Goal: Task Accomplishment & Management: Manage account settings

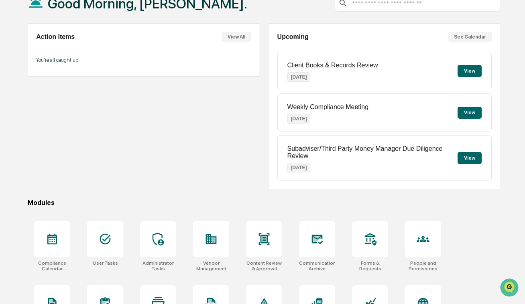
scroll to position [63, 0]
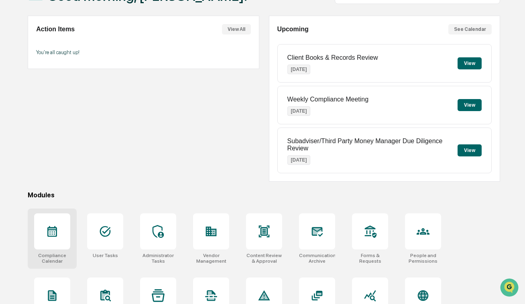
click at [67, 233] on div at bounding box center [52, 231] width 36 height 36
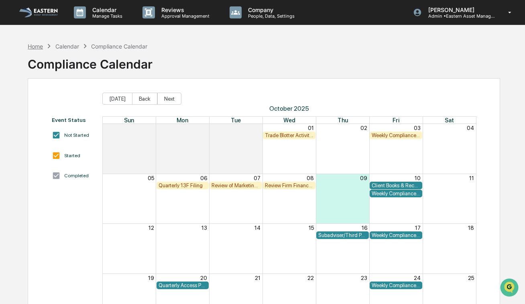
click at [36, 47] on div "Home" at bounding box center [35, 46] width 15 height 7
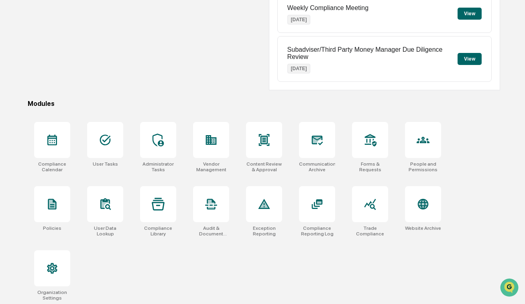
scroll to position [156, 0]
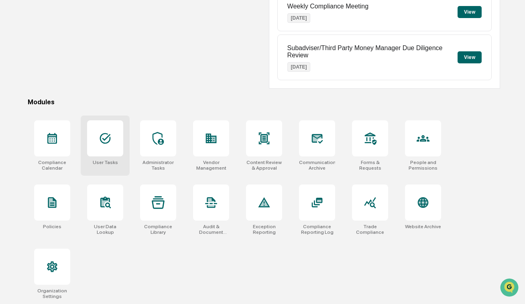
click at [100, 137] on icon at bounding box center [105, 138] width 11 height 11
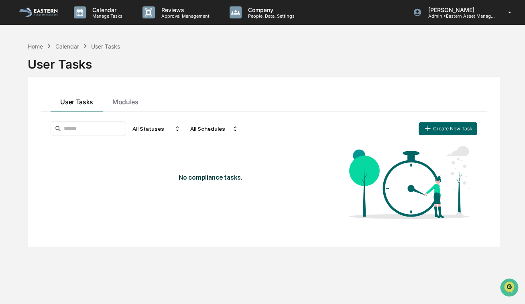
click at [42, 48] on div "Home" at bounding box center [35, 46] width 15 height 7
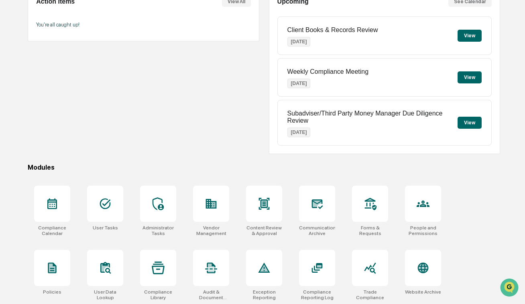
scroll to position [156, 0]
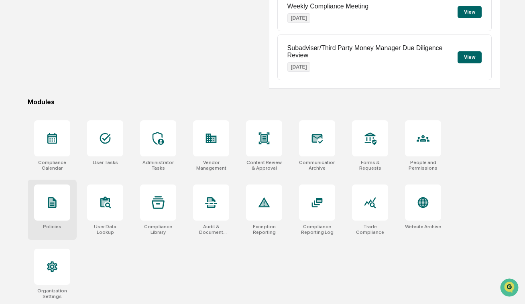
click at [43, 215] on div at bounding box center [52, 203] width 36 height 36
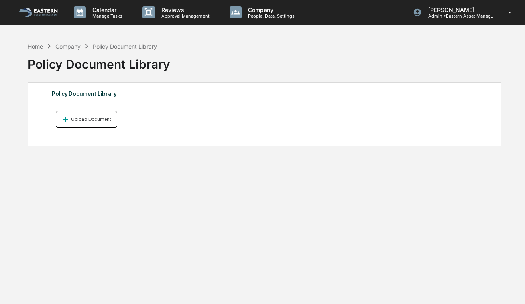
click at [73, 121] on div "Upload Document" at bounding box center [90, 119] width 42 height 6
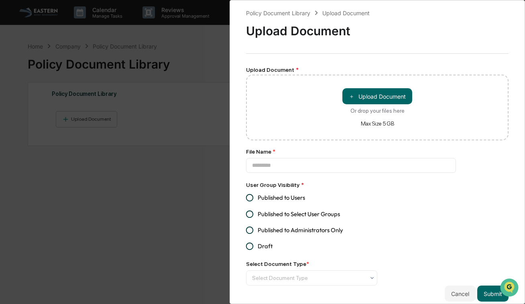
click at [173, 78] on div "Policy Document Library Upload Document Upload Document Upload Document * ＋ Upl…" at bounding box center [262, 152] width 525 height 304
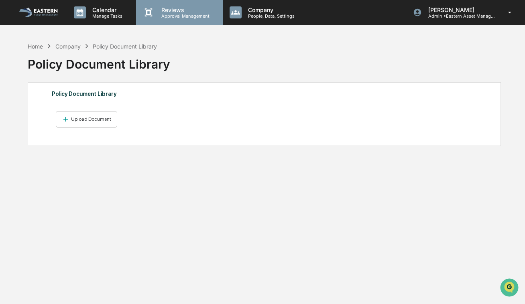
click at [166, 15] on p "Approval Management" at bounding box center [184, 16] width 59 height 6
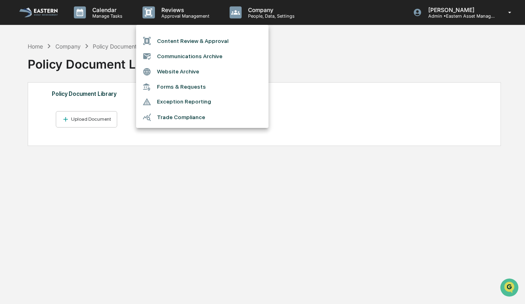
click at [170, 41] on li "Content Review & Approval" at bounding box center [202, 40] width 132 height 15
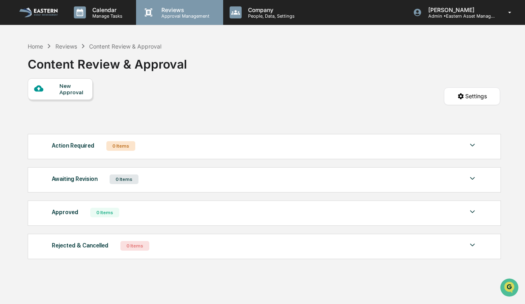
click at [183, 16] on p "Approval Management" at bounding box center [184, 16] width 59 height 6
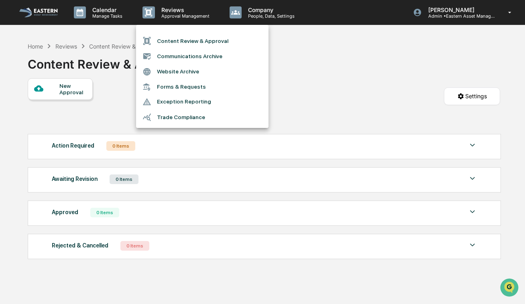
click at [115, 102] on div at bounding box center [262, 152] width 525 height 304
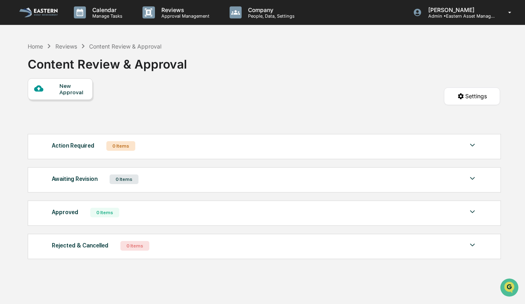
click at [63, 91] on div "New Approval" at bounding box center [72, 89] width 27 height 13
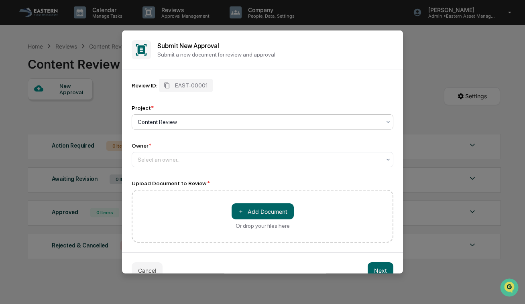
scroll to position [15, 0]
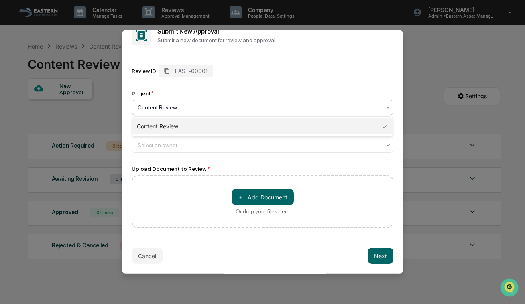
click at [173, 108] on div at bounding box center [259, 108] width 243 height 8
click at [167, 128] on div "Content Review" at bounding box center [262, 126] width 261 height 16
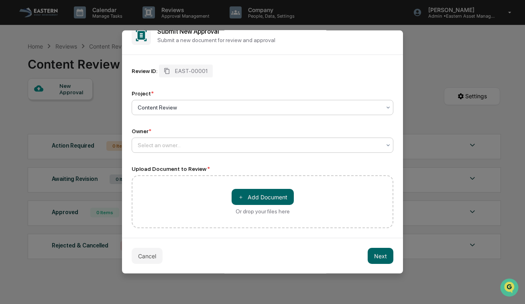
click at [156, 144] on div at bounding box center [259, 145] width 243 height 8
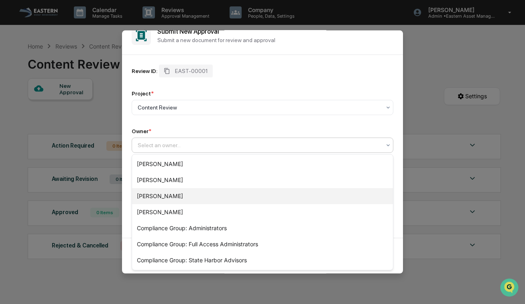
click at [157, 195] on div "[PERSON_NAME]" at bounding box center [262, 196] width 261 height 16
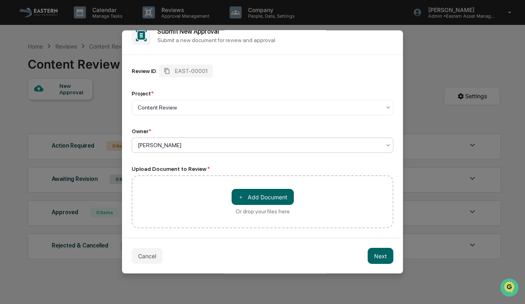
click at [168, 196] on div "＋ Add Document Or drop your files here" at bounding box center [263, 201] width 262 height 53
click at [263, 203] on button "＋ Add Document" at bounding box center [263, 197] width 62 height 16
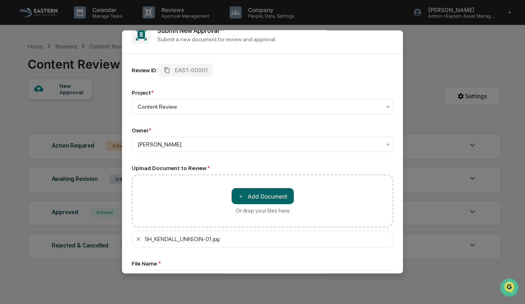
scroll to position [73, 0]
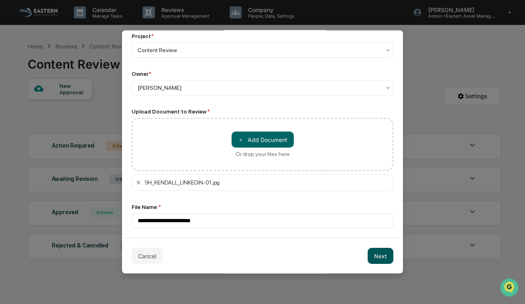
click at [378, 256] on button "Next" at bounding box center [381, 256] width 26 height 16
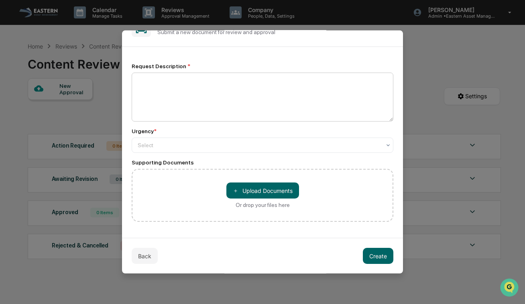
scroll to position [0, 0]
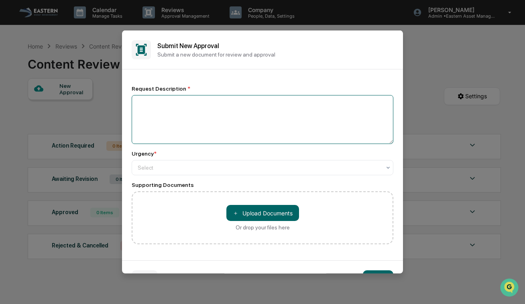
click at [259, 119] on textarea at bounding box center [263, 119] width 262 height 49
type textarea "**********"
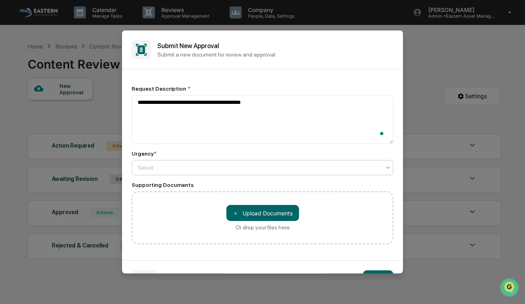
click at [157, 167] on div at bounding box center [259, 168] width 243 height 8
click at [216, 171] on div at bounding box center [259, 168] width 243 height 8
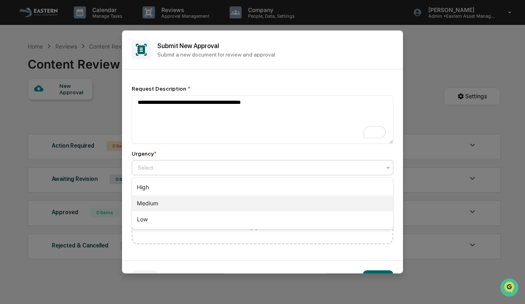
click at [204, 203] on div "Medium" at bounding box center [262, 203] width 261 height 16
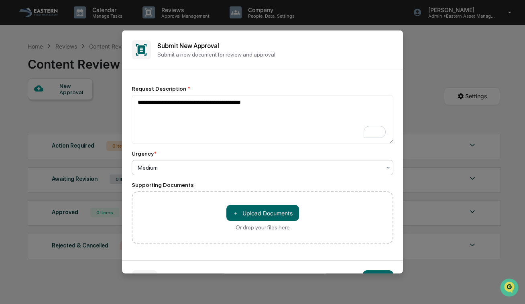
scroll to position [23, 0]
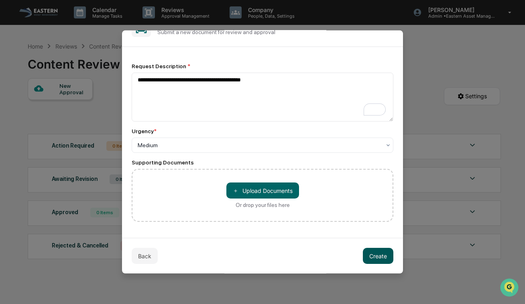
click at [376, 251] on button "Create" at bounding box center [378, 256] width 30 height 16
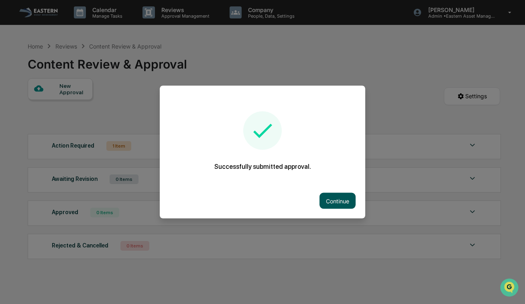
click at [341, 206] on button "Continue" at bounding box center [337, 201] width 36 height 16
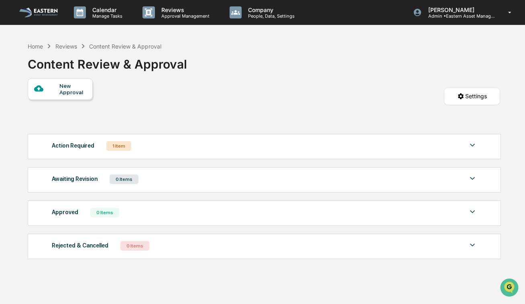
click at [235, 150] on div "Action Required 1 Item" at bounding box center [264, 145] width 425 height 11
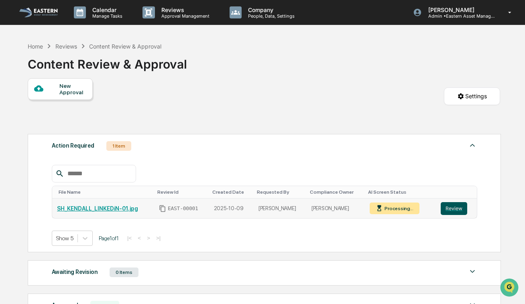
click at [456, 209] on button "Review" at bounding box center [454, 208] width 26 height 13
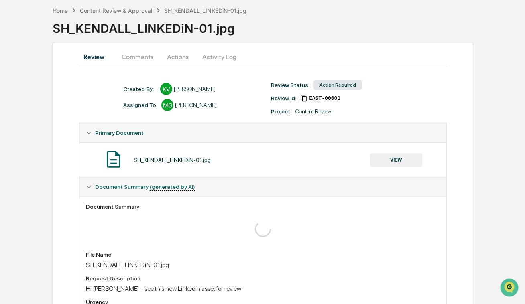
scroll to position [42, 0]
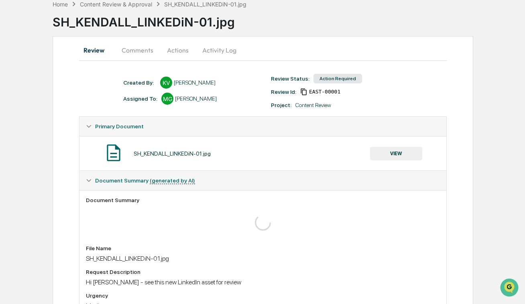
click at [396, 154] on button "VIEW" at bounding box center [396, 154] width 52 height 14
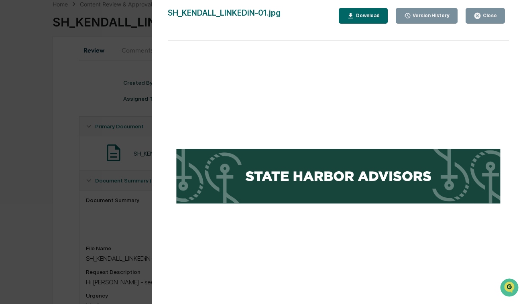
click at [500, 22] on button "Close" at bounding box center [484, 16] width 39 height 16
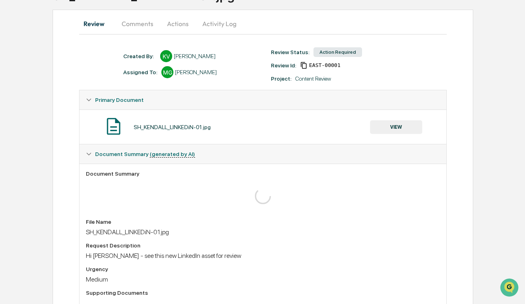
scroll to position [68, 0]
click at [176, 25] on button "Actions" at bounding box center [178, 23] width 36 height 19
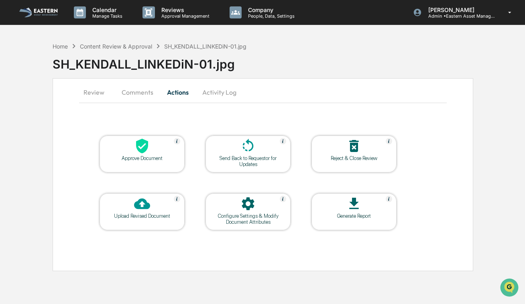
click at [87, 94] on button "Review" at bounding box center [97, 92] width 36 height 19
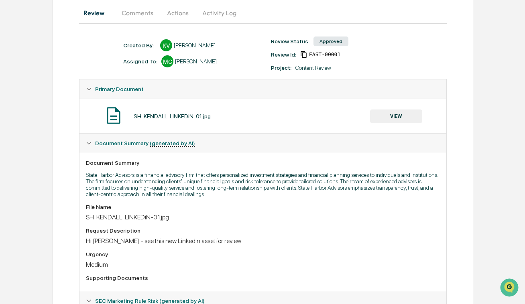
scroll to position [82, 0]
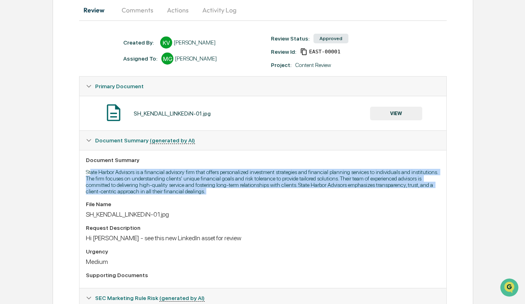
drag, startPoint x: 91, startPoint y: 173, endPoint x: 201, endPoint y: 200, distance: 113.2
click at [201, 200] on div "Document Summary State Harbor Advisors is a financial advisory firm that offers…" at bounding box center [262, 219] width 367 height 138
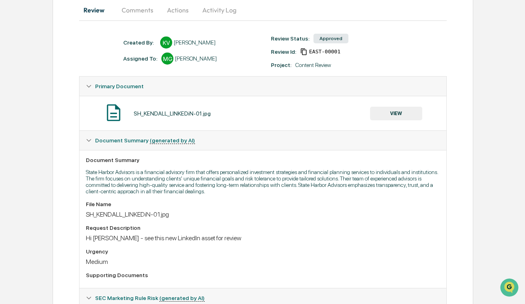
click at [196, 187] on p "State Harbor Advisors is a financial advisory firm that offers personalized inv…" at bounding box center [263, 182] width 354 height 26
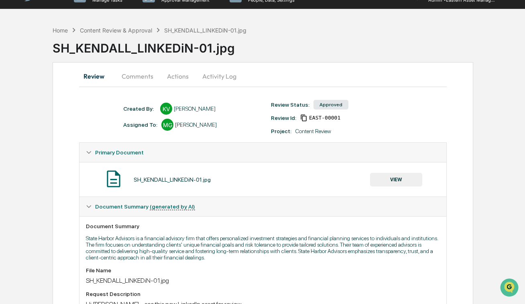
scroll to position [0, 0]
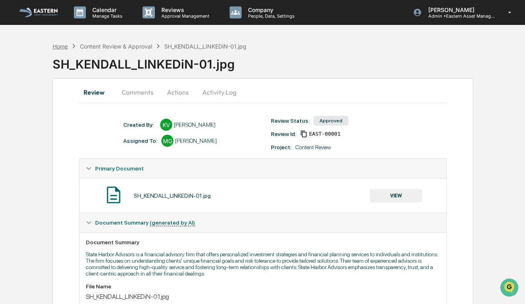
click at [55, 48] on div "Home" at bounding box center [60, 46] width 15 height 7
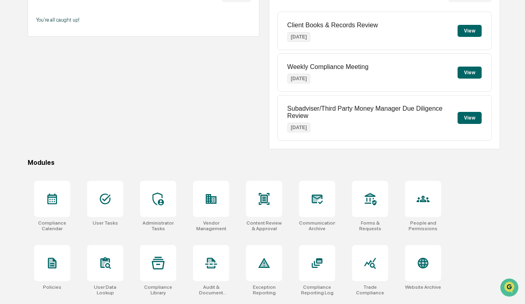
scroll to position [156, 0]
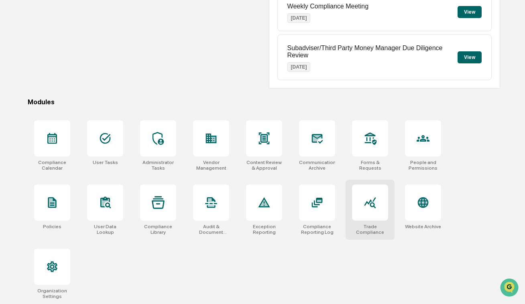
click at [369, 203] on icon at bounding box center [370, 202] width 12 height 11
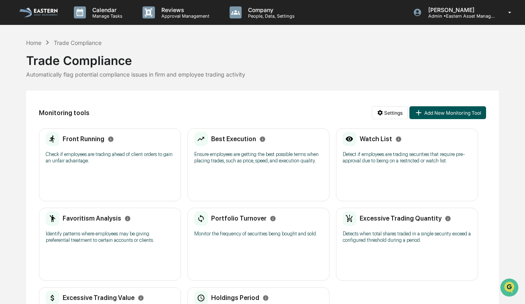
click at [439, 112] on button "Add New Monitoring Tool" at bounding box center [447, 112] width 76 height 13
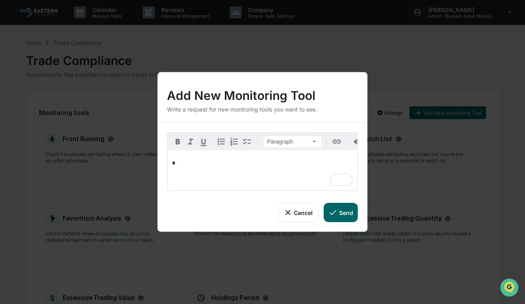
click at [308, 217] on button "Cancel" at bounding box center [298, 212] width 40 height 19
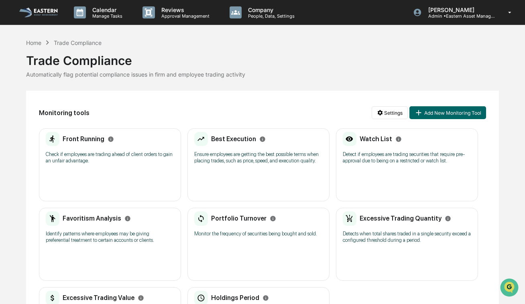
click at [34, 12] on img at bounding box center [38, 13] width 39 height 10
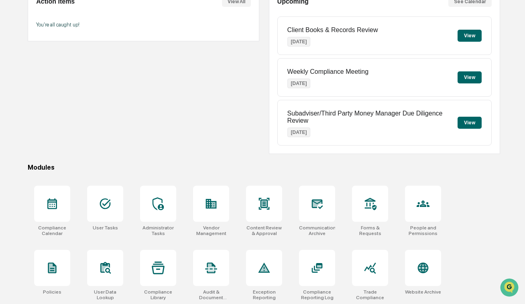
scroll to position [99, 0]
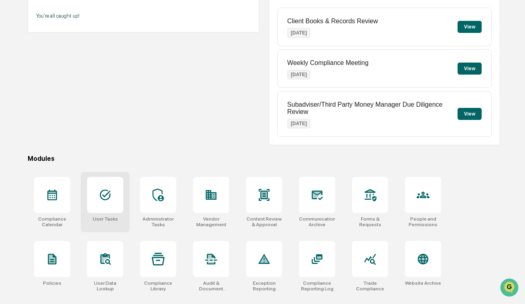
click at [100, 187] on div at bounding box center [105, 195] width 36 height 36
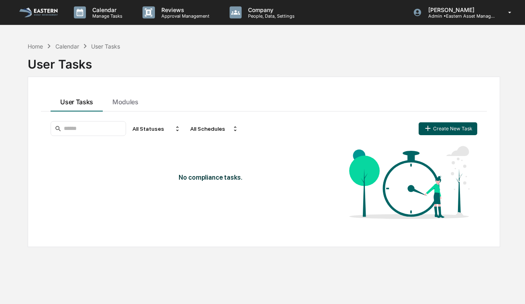
click at [457, 129] on button "Create New Task" at bounding box center [447, 128] width 59 height 13
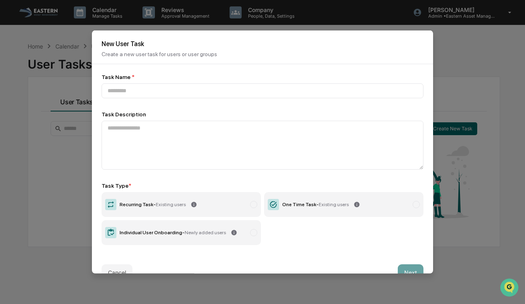
scroll to position [17, 0]
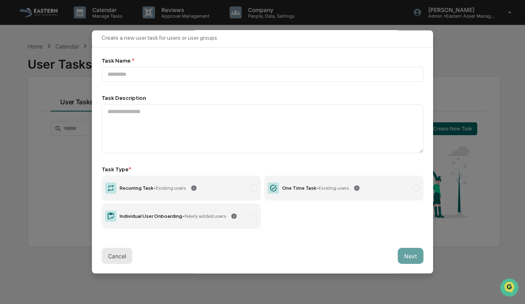
click at [112, 260] on button "Cancel" at bounding box center [117, 256] width 31 height 16
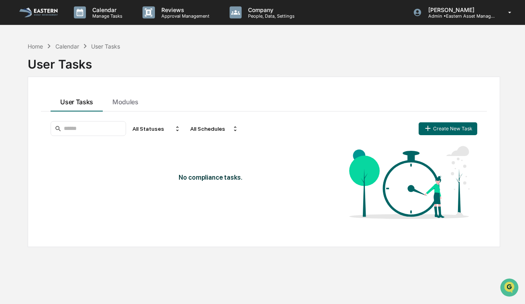
click at [49, 12] on img at bounding box center [38, 13] width 39 height 10
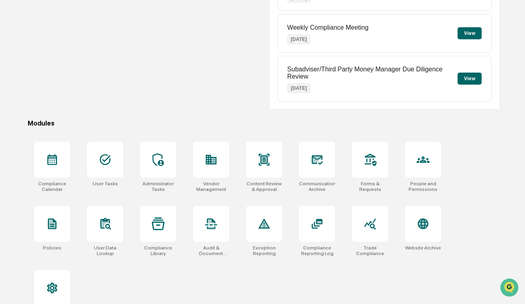
scroll to position [156, 0]
